Goal: Navigation & Orientation: Find specific page/section

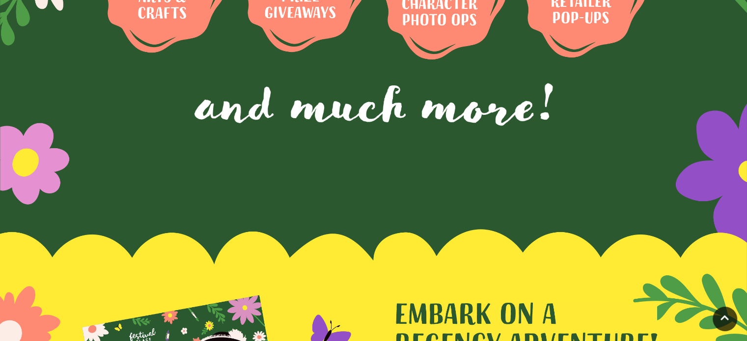
scroll to position [884, 0]
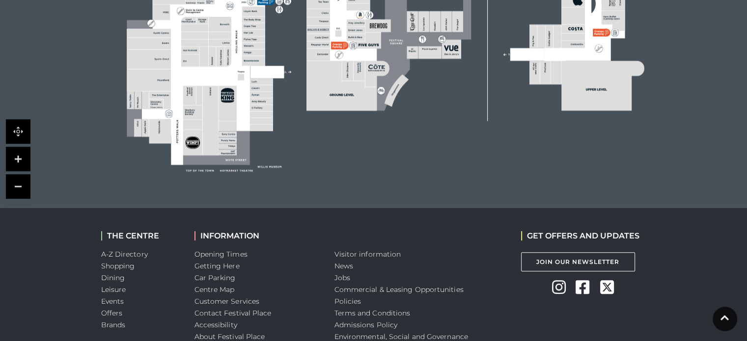
scroll to position [491, 0]
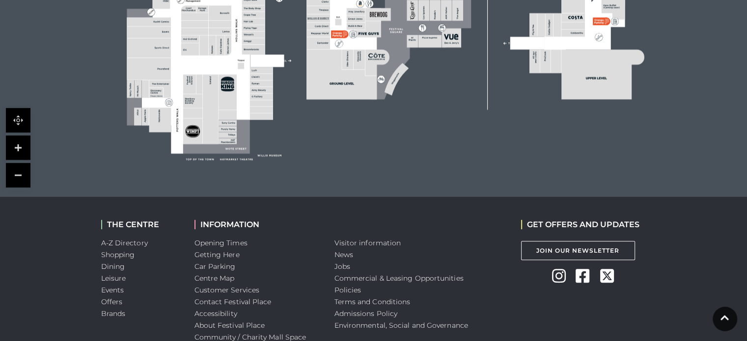
click at [23, 147] on link at bounding box center [18, 148] width 25 height 25
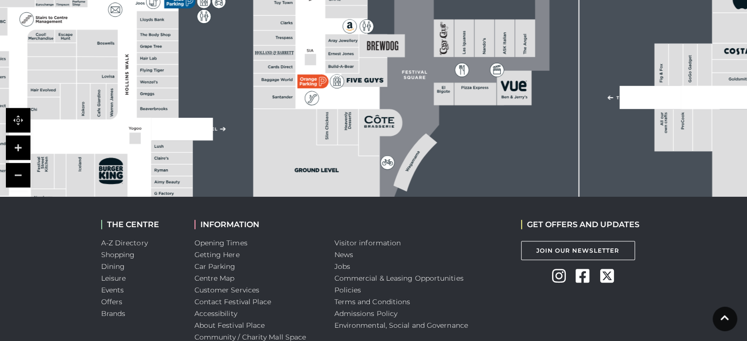
click at [23, 147] on link at bounding box center [18, 148] width 25 height 25
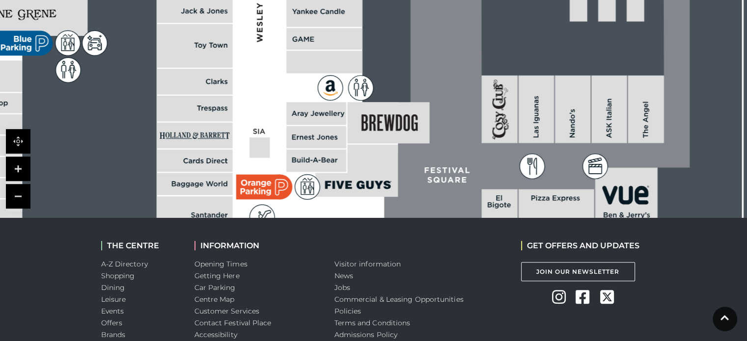
scroll to position [560, 0]
